Goal: Task Accomplishment & Management: Manage account settings

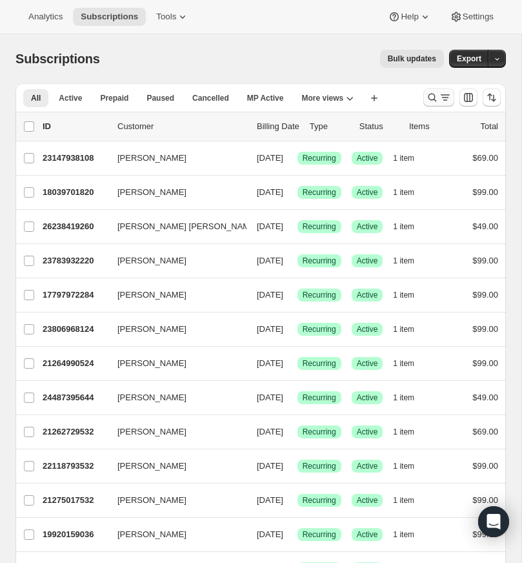
click at [431, 96] on icon "Search and filter results" at bounding box center [432, 97] width 13 height 13
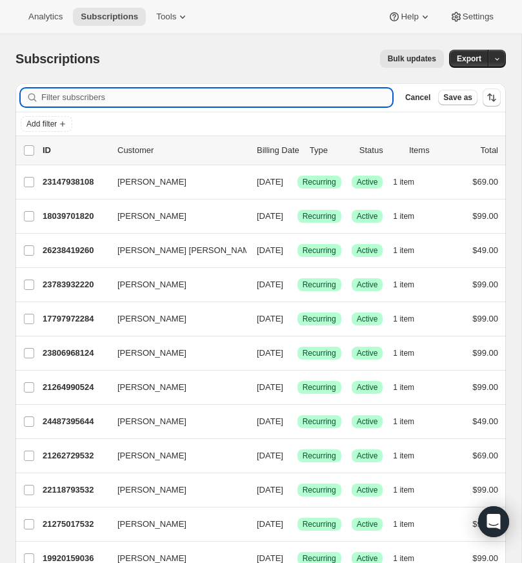
paste input "[EMAIL_ADDRESS][DOMAIN_NAME]"
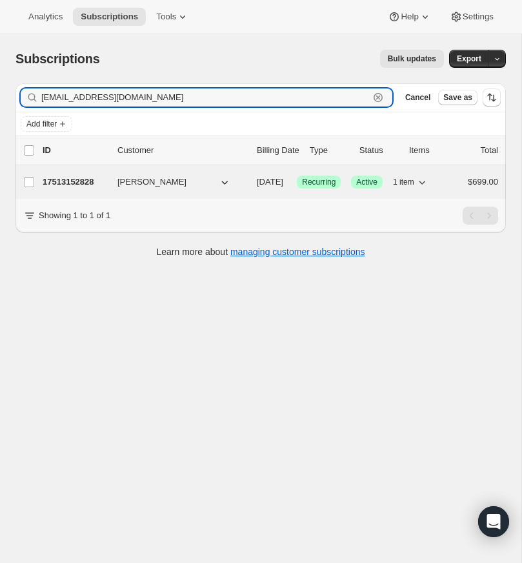
type input "[EMAIL_ADDRESS][DOMAIN_NAME]"
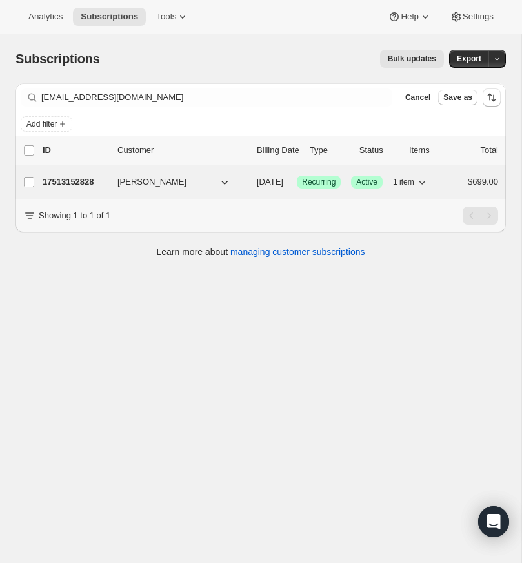
click at [83, 178] on p "17513152828" at bounding box center [75, 182] width 65 height 13
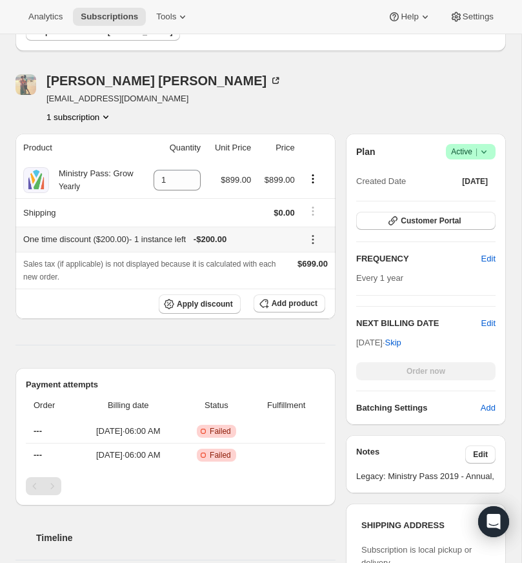
scroll to position [168, 0]
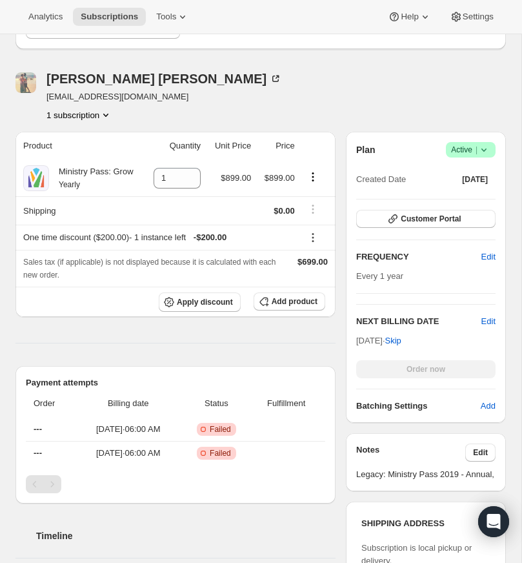
click at [54, 493] on div "Pagination" at bounding box center [52, 484] width 18 height 18
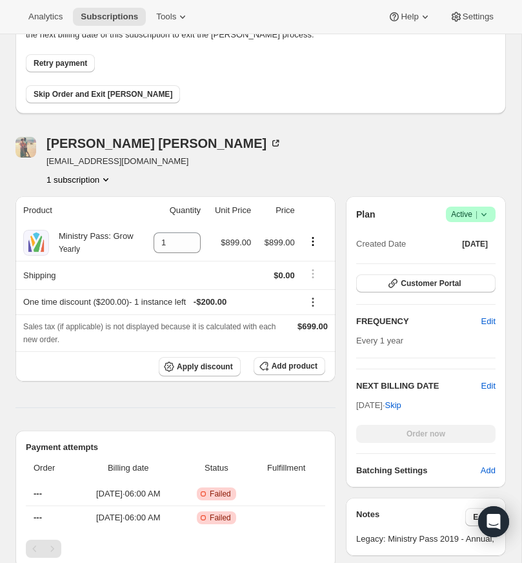
scroll to position [95, 0]
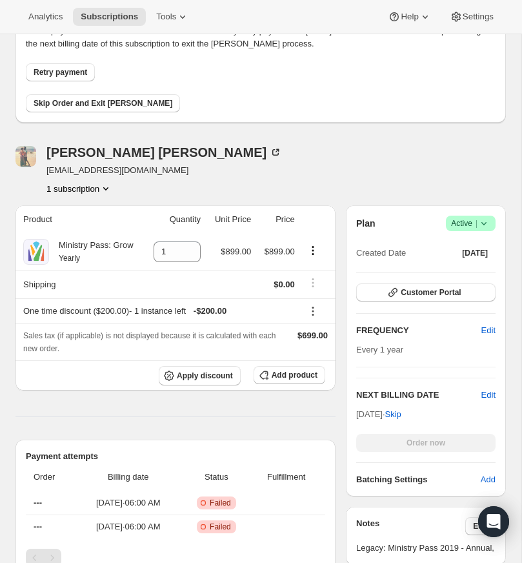
click at [487, 221] on icon at bounding box center [484, 223] width 13 height 13
click at [470, 269] on span "Cancel subscription" at bounding box center [466, 271] width 73 height 10
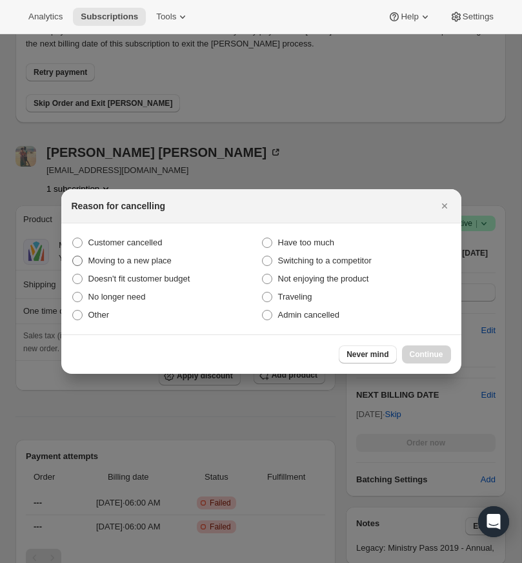
drag, startPoint x: 80, startPoint y: 239, endPoint x: 144, endPoint y: 260, distance: 67.1
click at [81, 239] on span ":rc0:" at bounding box center [77, 242] width 10 height 10
click at [73, 238] on input "Customer cancelled" at bounding box center [72, 237] width 1 height 1
radio input "true"
click at [432, 350] on span "Continue" at bounding box center [427, 354] width 34 height 10
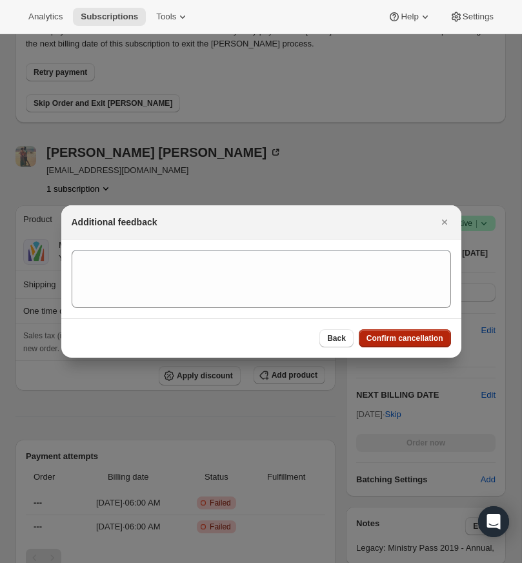
click at [416, 334] on span "Confirm cancellation" at bounding box center [405, 338] width 77 height 10
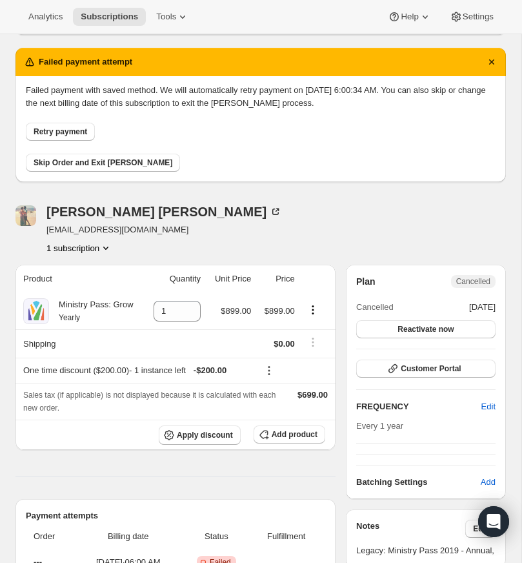
scroll to position [0, 0]
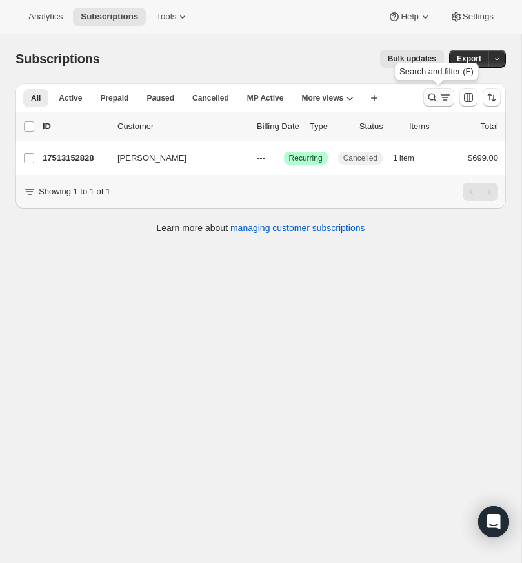
click at [432, 93] on icon "Search and filter results" at bounding box center [432, 97] width 13 height 13
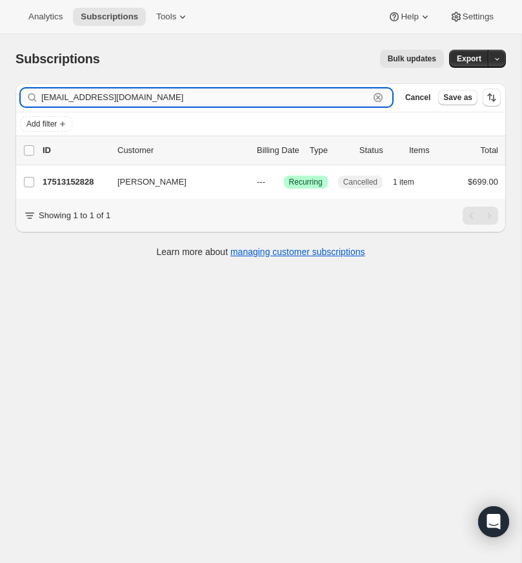
click at [378, 95] on icon "button" at bounding box center [378, 97] width 13 height 13
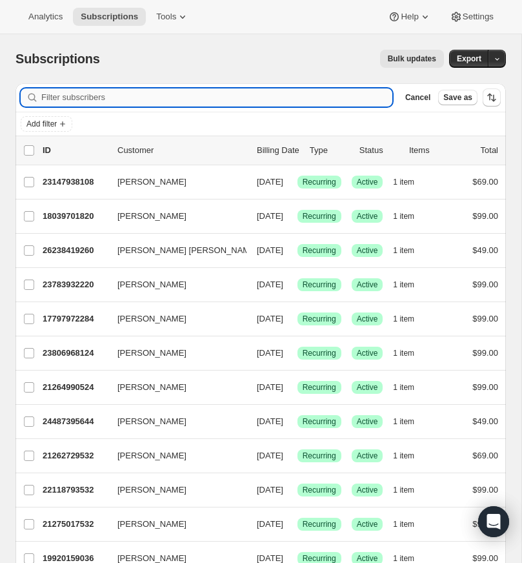
paste input "[EMAIL_ADDRESS][DOMAIN_NAME]"
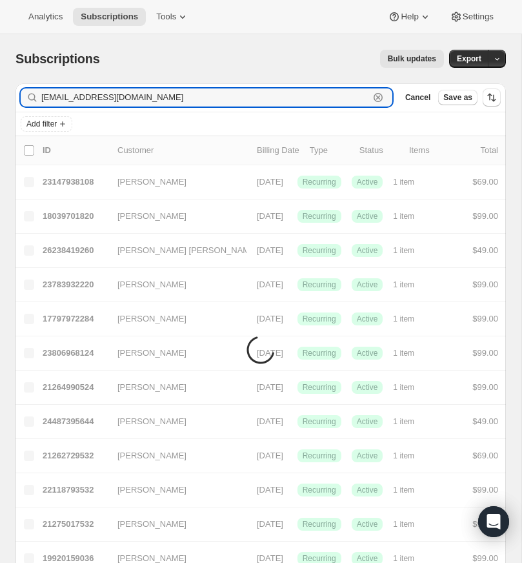
type input "[EMAIL_ADDRESS][DOMAIN_NAME]"
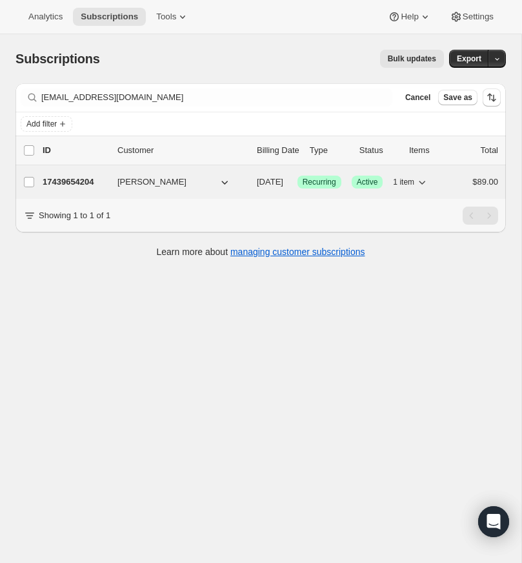
click at [81, 179] on p "17439654204" at bounding box center [75, 182] width 65 height 13
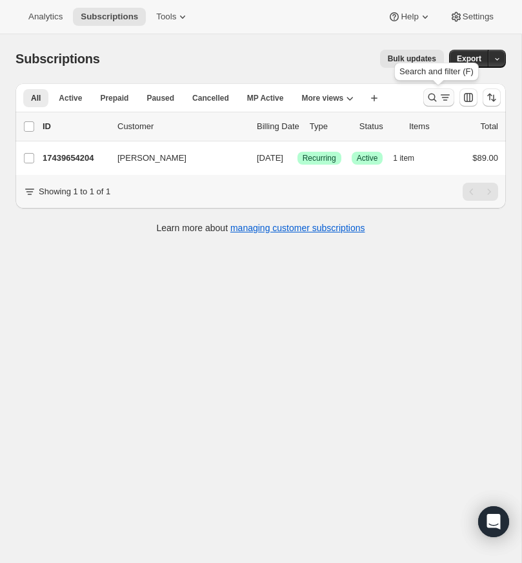
click at [432, 94] on icon "Search and filter results" at bounding box center [432, 97] width 13 height 13
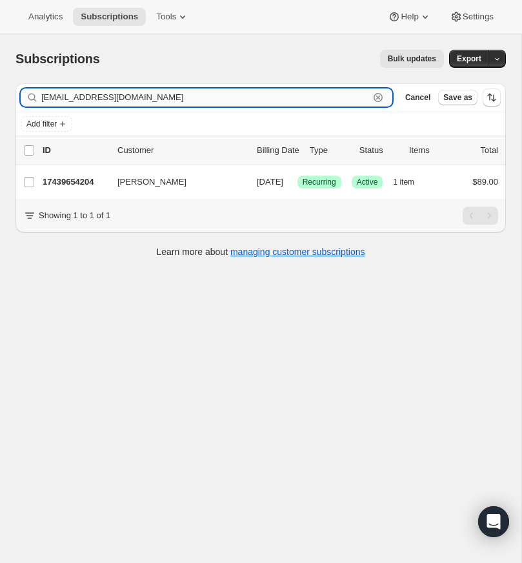
drag, startPoint x: 378, startPoint y: 95, endPoint x: 221, endPoint y: 97, distance: 156.8
click at [378, 95] on icon "button" at bounding box center [378, 97] width 13 height 13
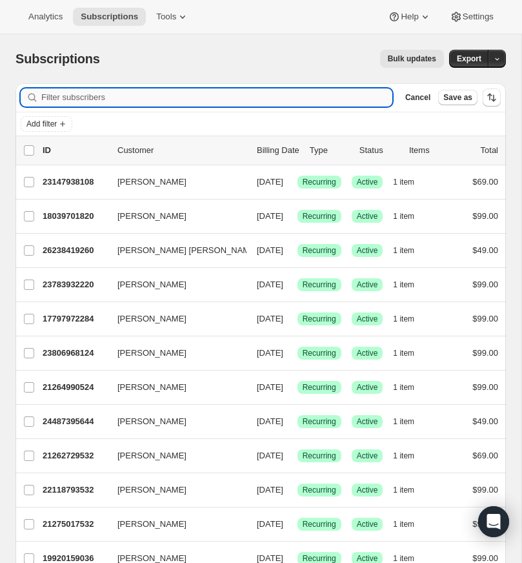
paste input "[EMAIL_ADDRESS][DOMAIN_NAME]"
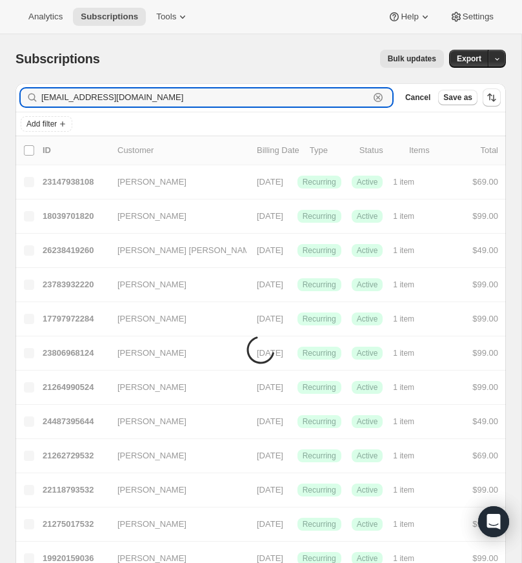
type input "[EMAIL_ADDRESS][DOMAIN_NAME]"
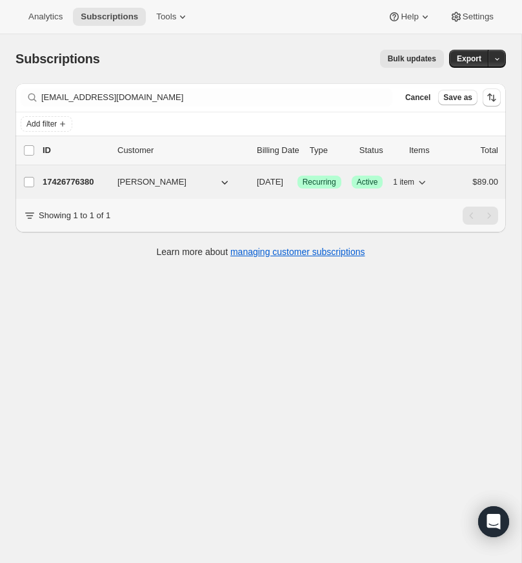
click at [74, 179] on p "17426776380" at bounding box center [75, 182] width 65 height 13
